Goal: Task Accomplishment & Management: Manage account settings

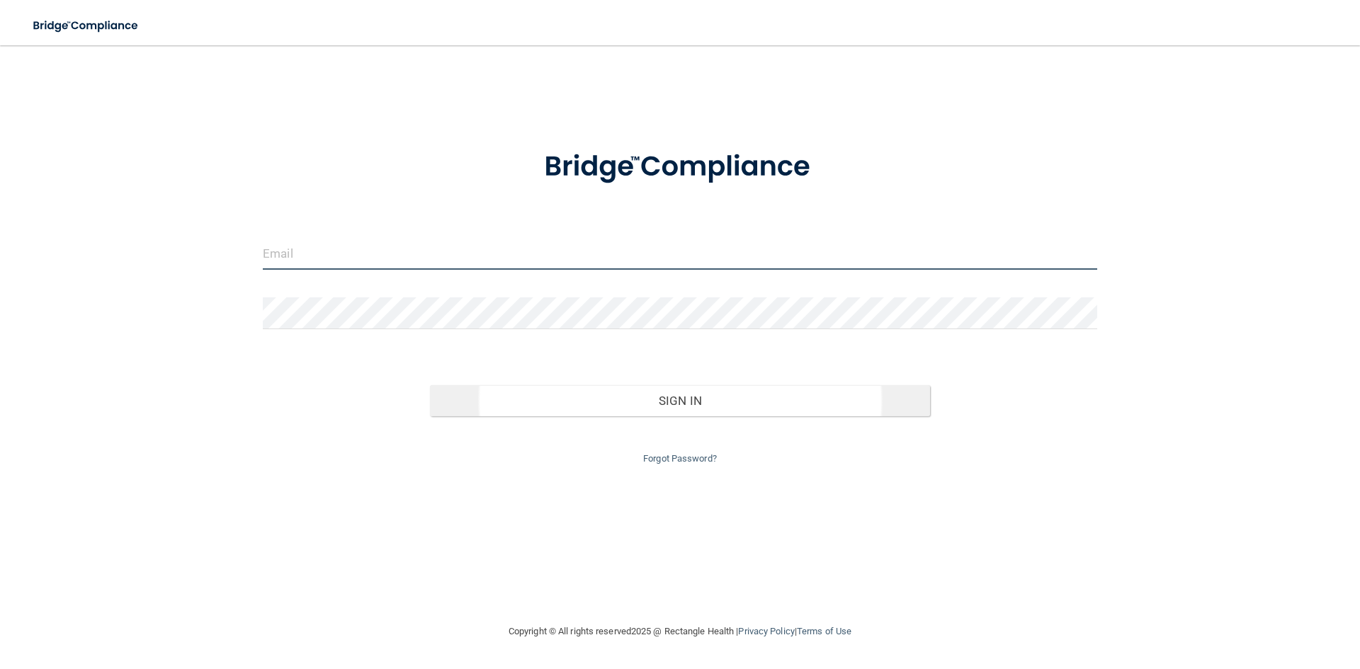
type input "[EMAIL_ADDRESS][DOMAIN_NAME]"
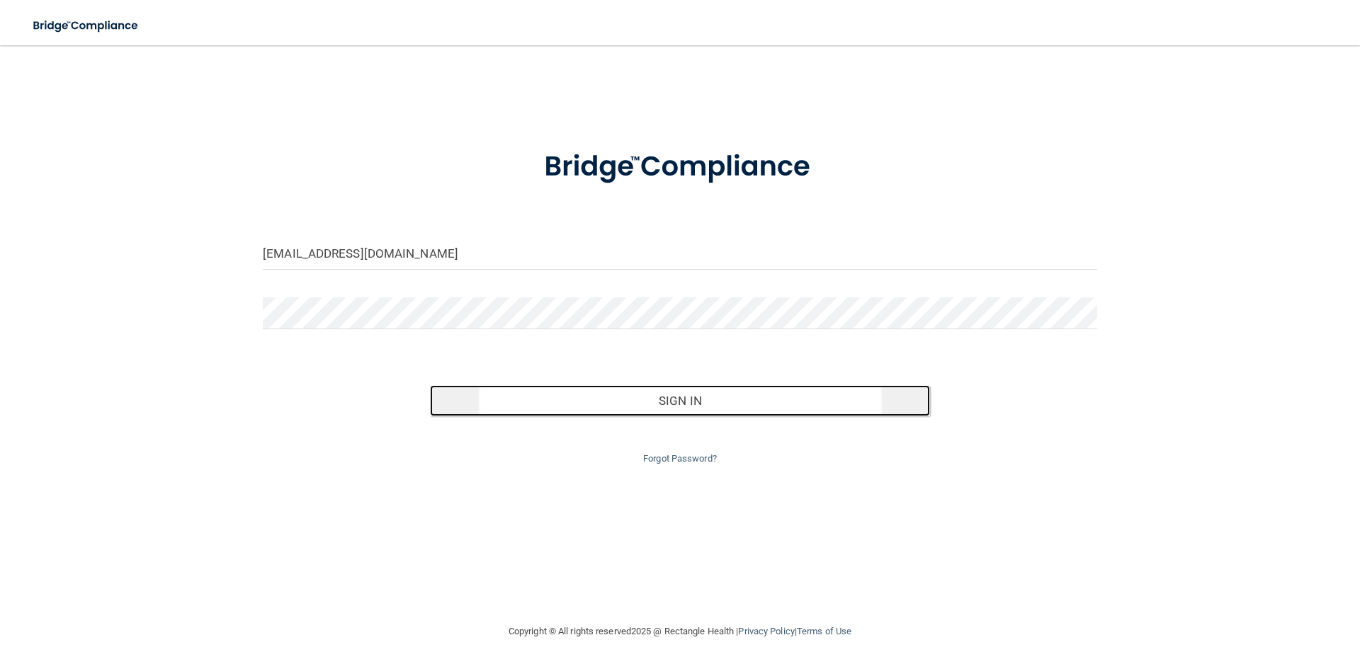
click at [741, 399] on button "Sign In" at bounding box center [680, 400] width 501 height 31
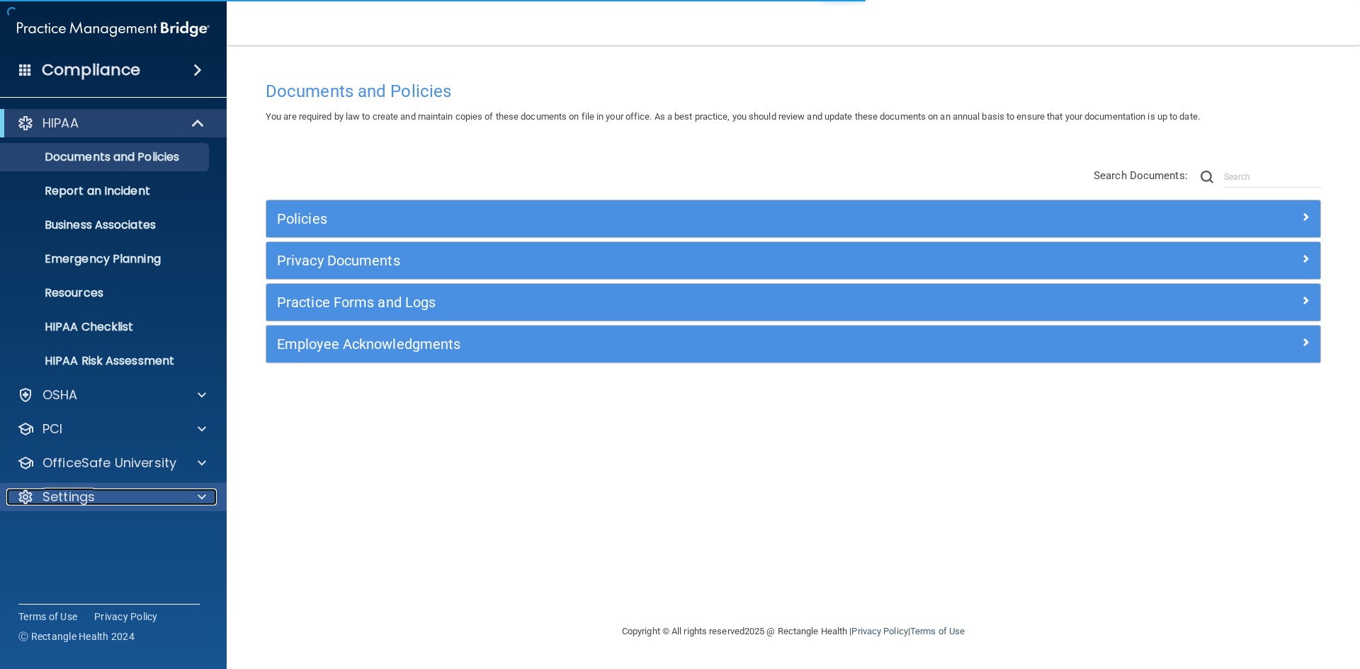
click at [130, 496] on div "Settings" at bounding box center [94, 497] width 176 height 17
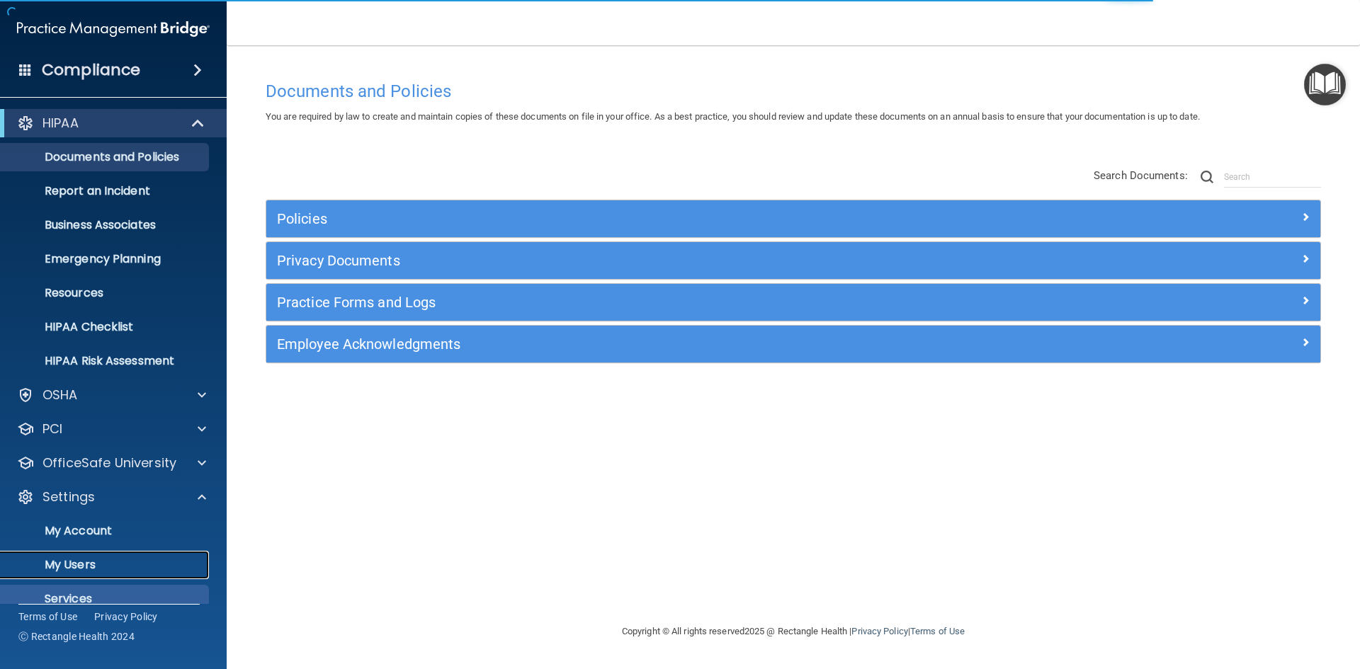
click at [96, 574] on link "My Users" at bounding box center [97, 565] width 223 height 28
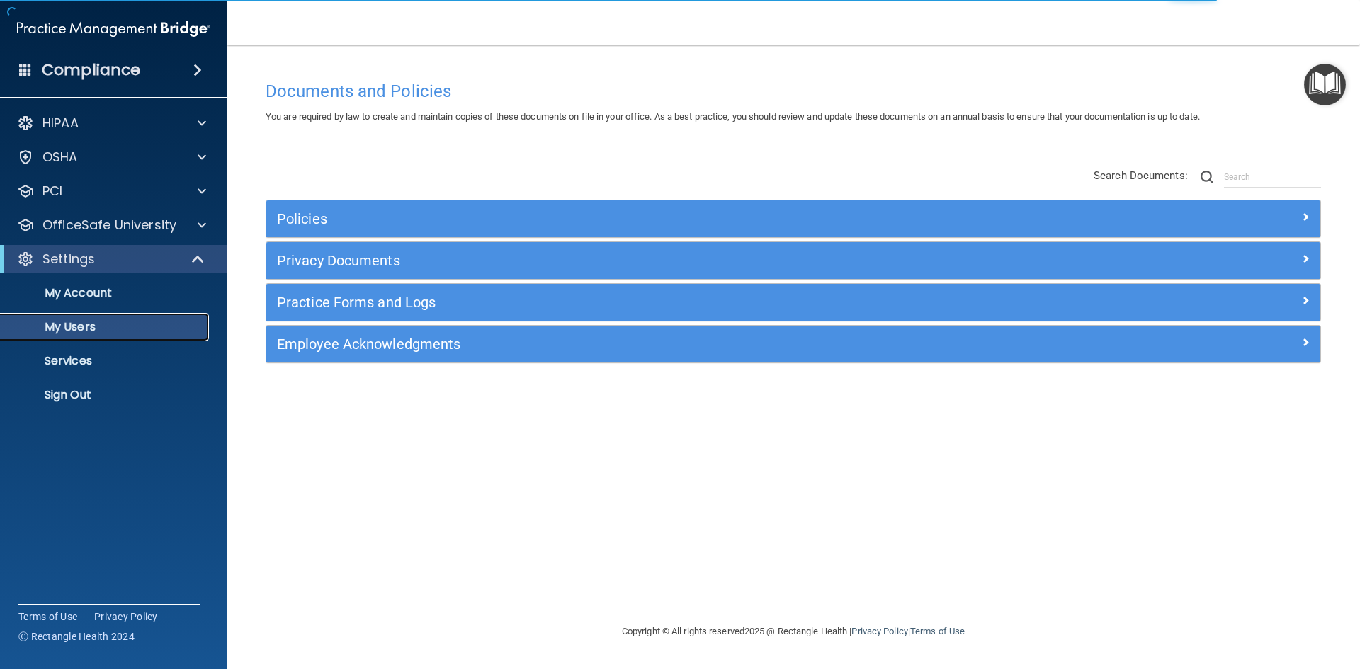
select select "20"
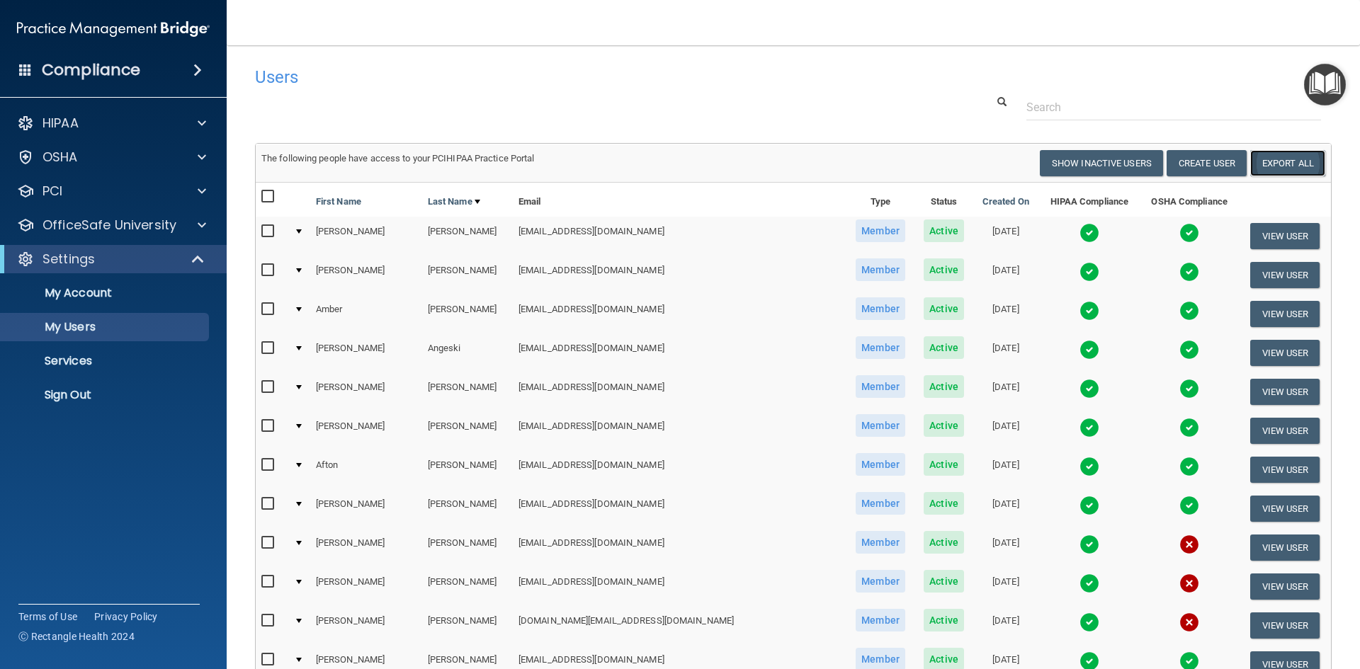
click at [1309, 152] on link "Export All" at bounding box center [1287, 163] width 75 height 26
